Goal: Navigation & Orientation: Find specific page/section

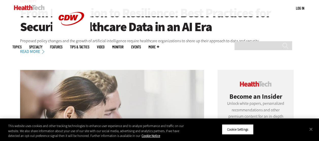
scroll to position [228, 0]
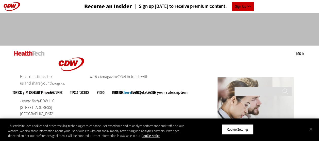
click at [313, 128] on button "Close" at bounding box center [310, 129] width 11 height 11
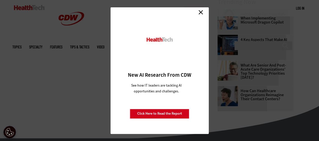
scroll to position [304, 0]
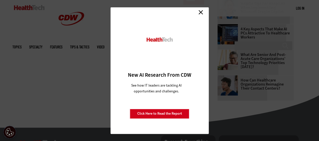
click at [201, 11] on link "Close" at bounding box center [201, 13] width 8 height 8
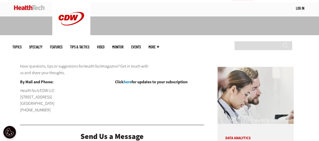
scroll to position [8, 0]
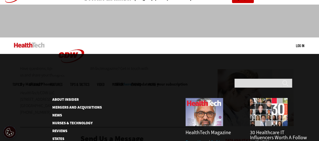
click at [159, 83] on span "More" at bounding box center [153, 85] width 11 height 4
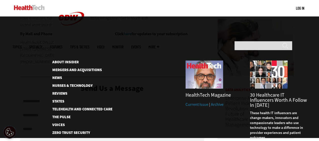
scroll to position [59, 0]
click at [57, 115] on link "The Pulse" at bounding box center [78, 117] width 52 height 4
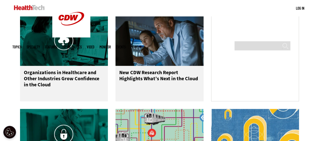
scroll to position [355, 0]
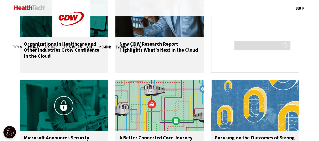
click at [82, 45] on link "Tips & Tactics" at bounding box center [71, 47] width 19 height 4
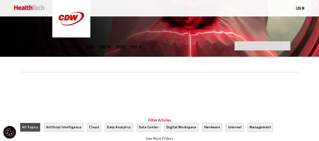
scroll to position [127, 0]
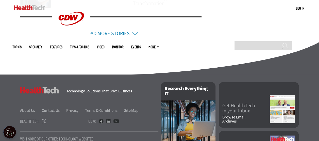
scroll to position [431, 0]
